Goal: Find specific page/section: Find specific page/section

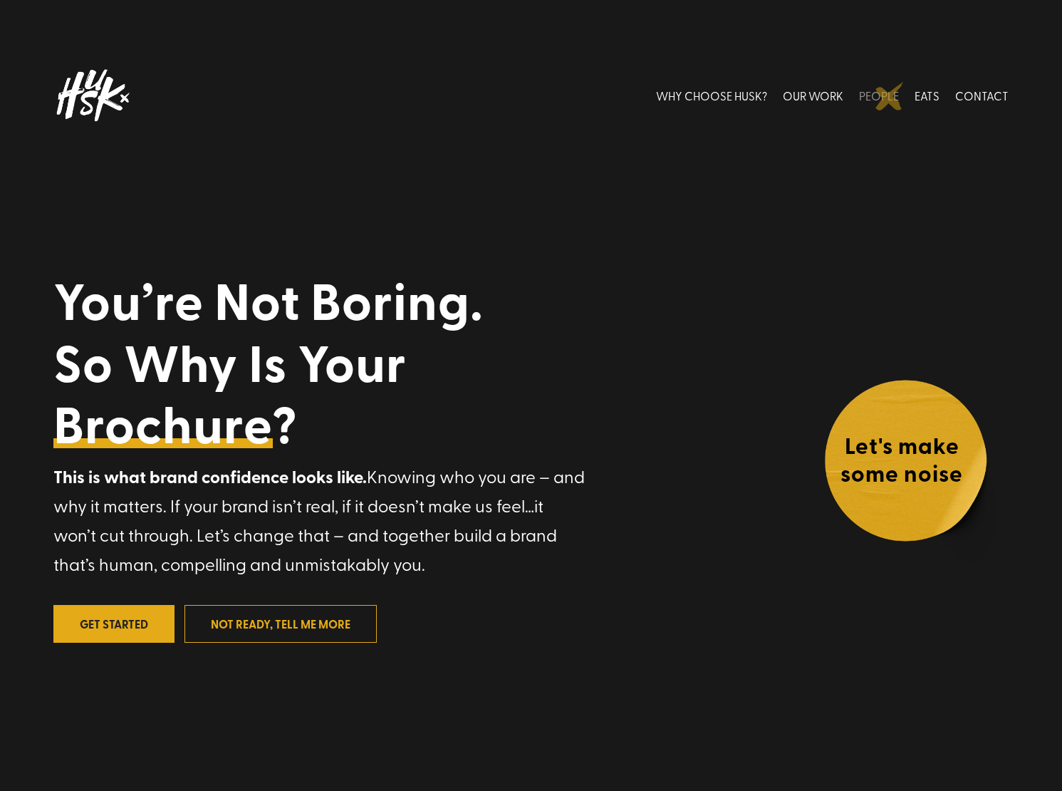
click at [890, 96] on link "PEOPLE" at bounding box center [879, 94] width 40 height 63
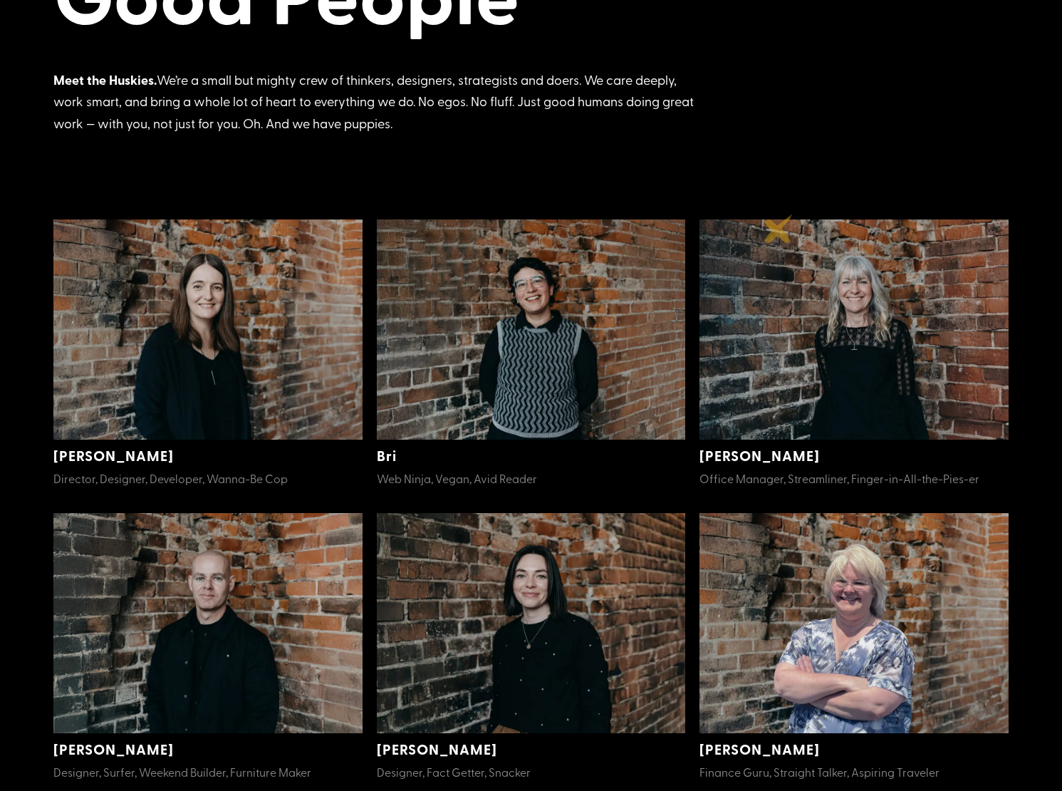
scroll to position [214, 0]
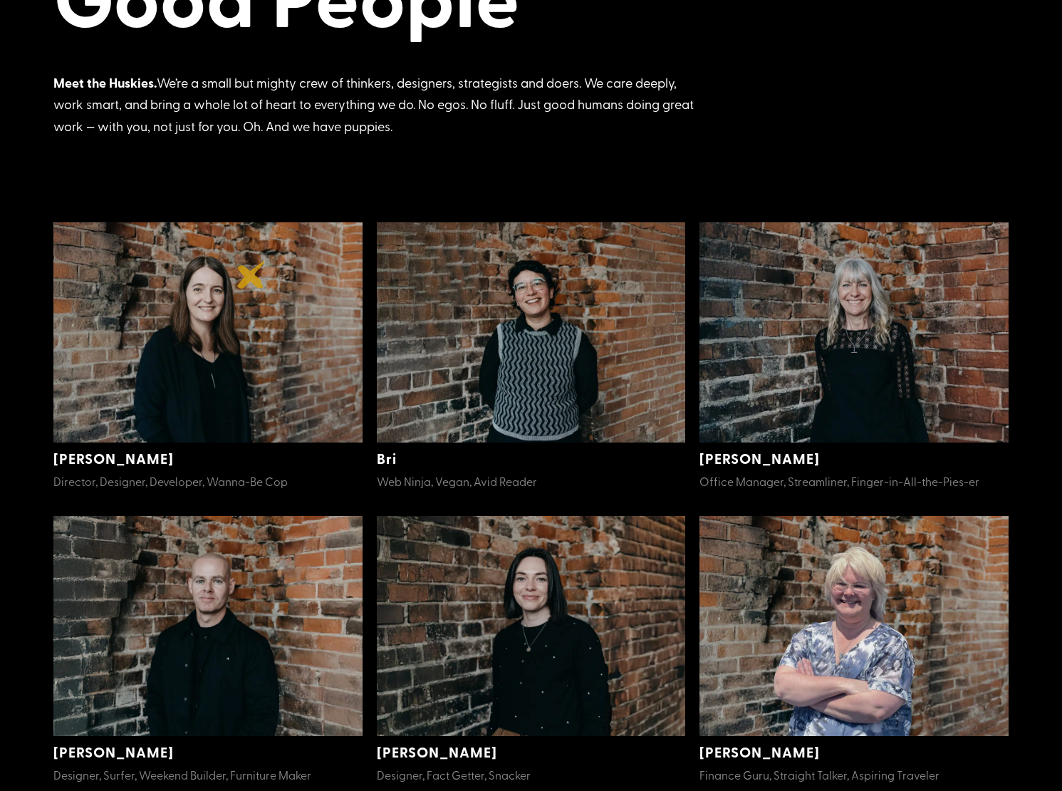
click at [252, 274] on img at bounding box center [207, 332] width 309 height 220
